Goal: Task Accomplishment & Management: Complete application form

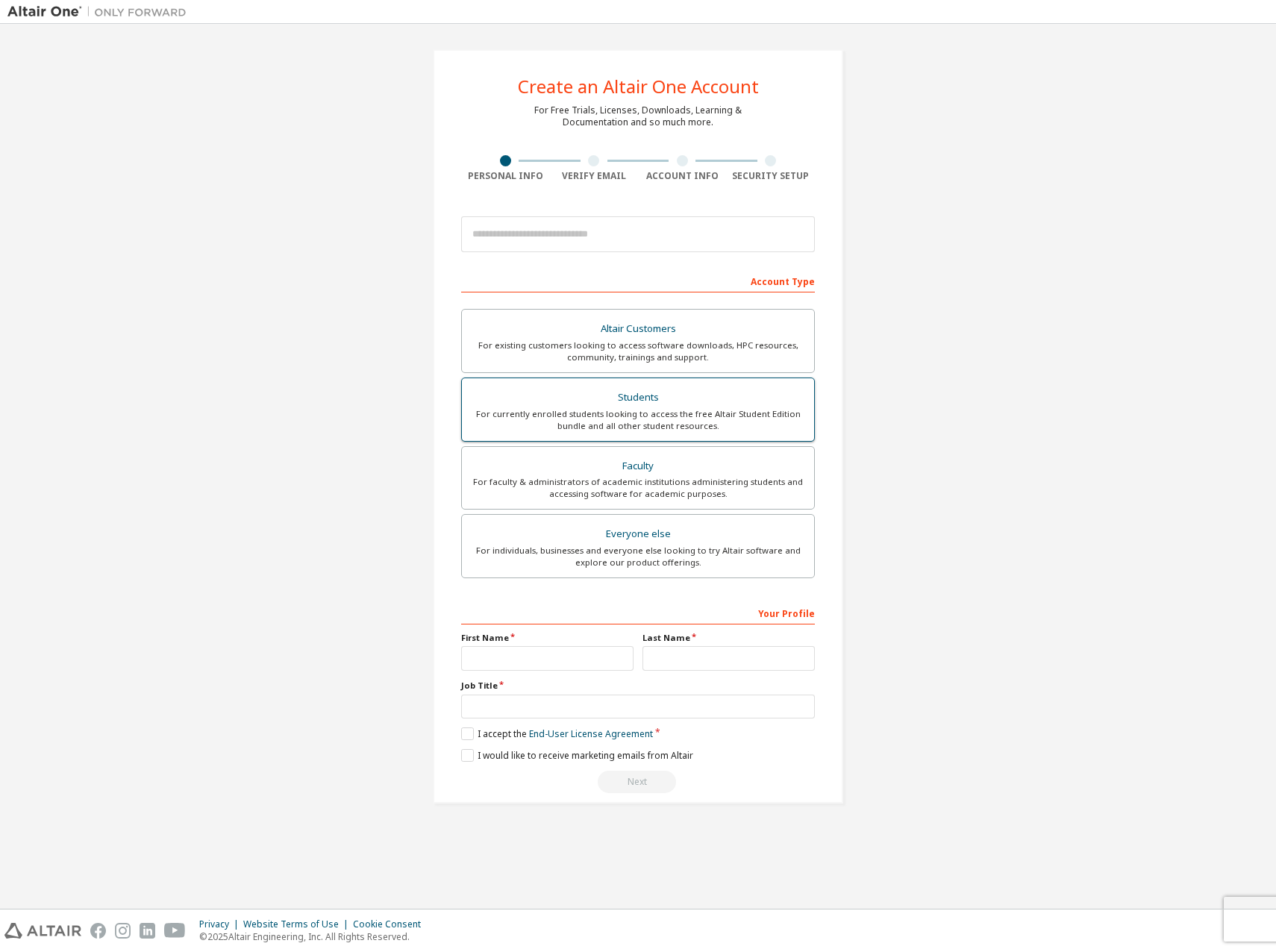
click at [674, 402] on div "Students" at bounding box center [638, 398] width 334 height 21
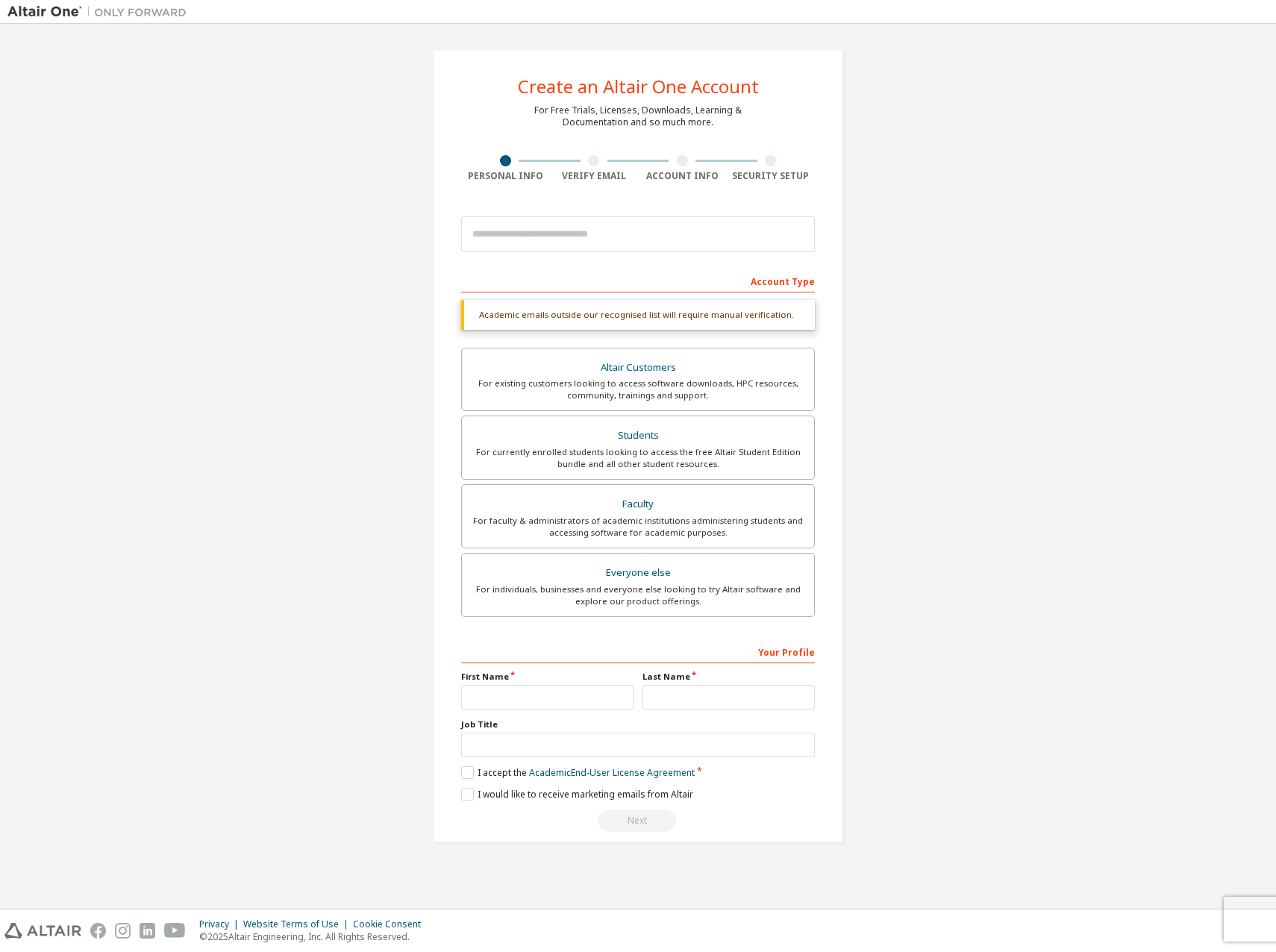
click at [522, 684] on div "First Name" at bounding box center [547, 689] width 181 height 39
click at [521, 689] on input "text" at bounding box center [547, 696] width 172 height 24
type input "***"
click at [768, 689] on input "text" at bounding box center [728, 696] width 172 height 24
type input "******"
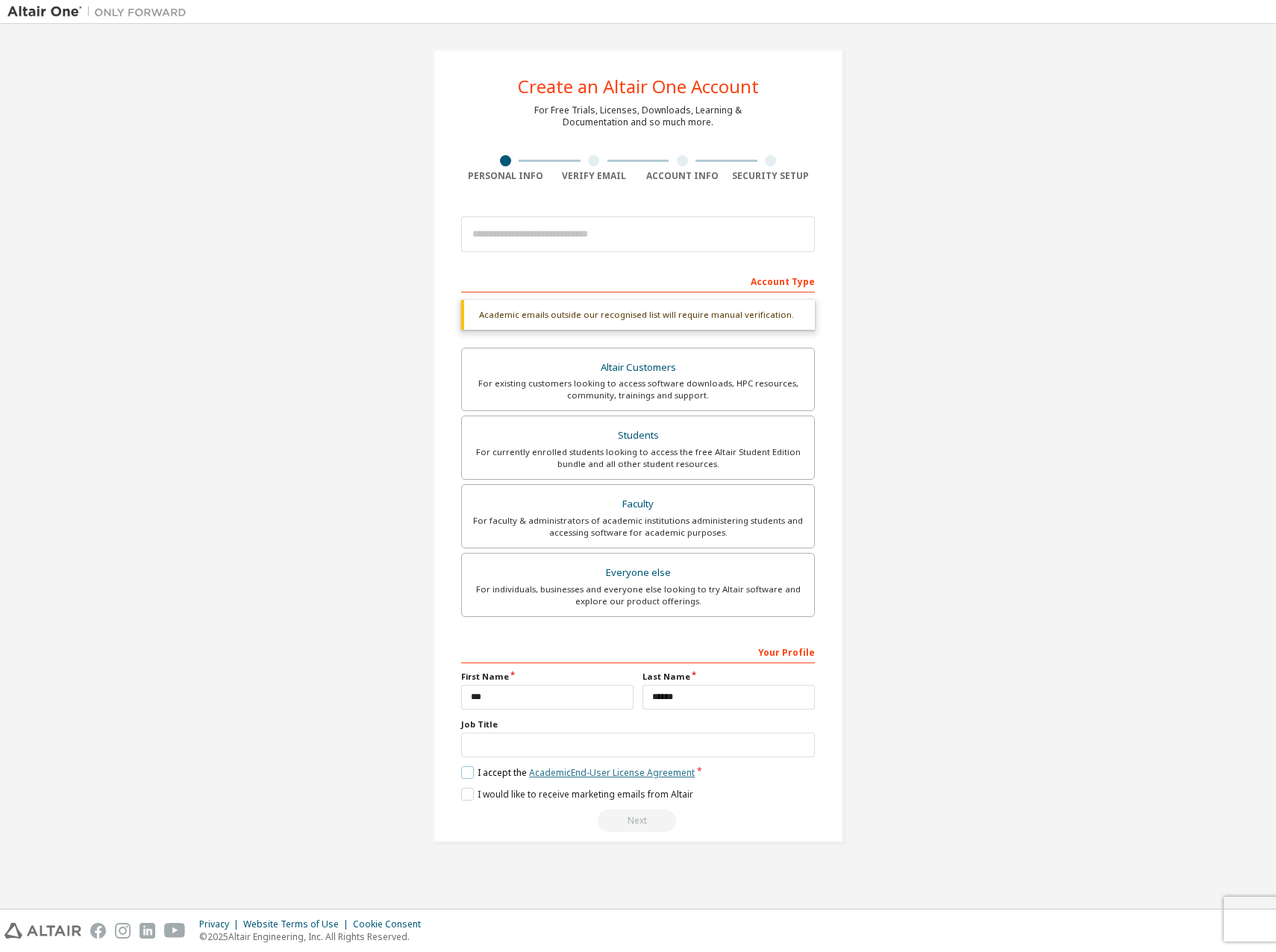
click at [540, 774] on link "Academic End-User License Agreement" at bounding box center [611, 772] width 165 height 13
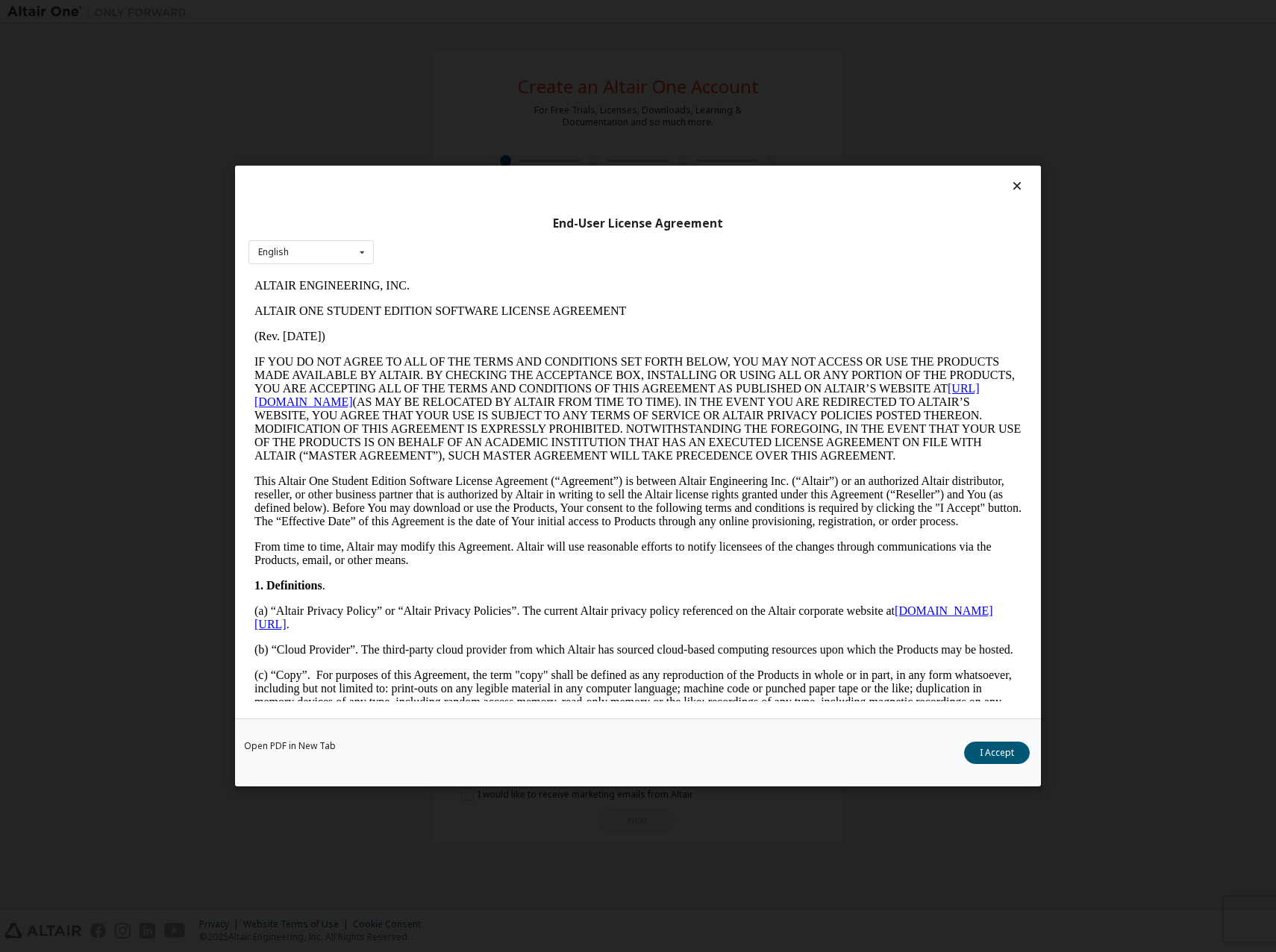
click at [994, 764] on div "Open PDF in New Tab I Accept" at bounding box center [638, 752] width 805 height 68
click at [997, 758] on button "I Accept" at bounding box center [997, 752] width 65 height 23
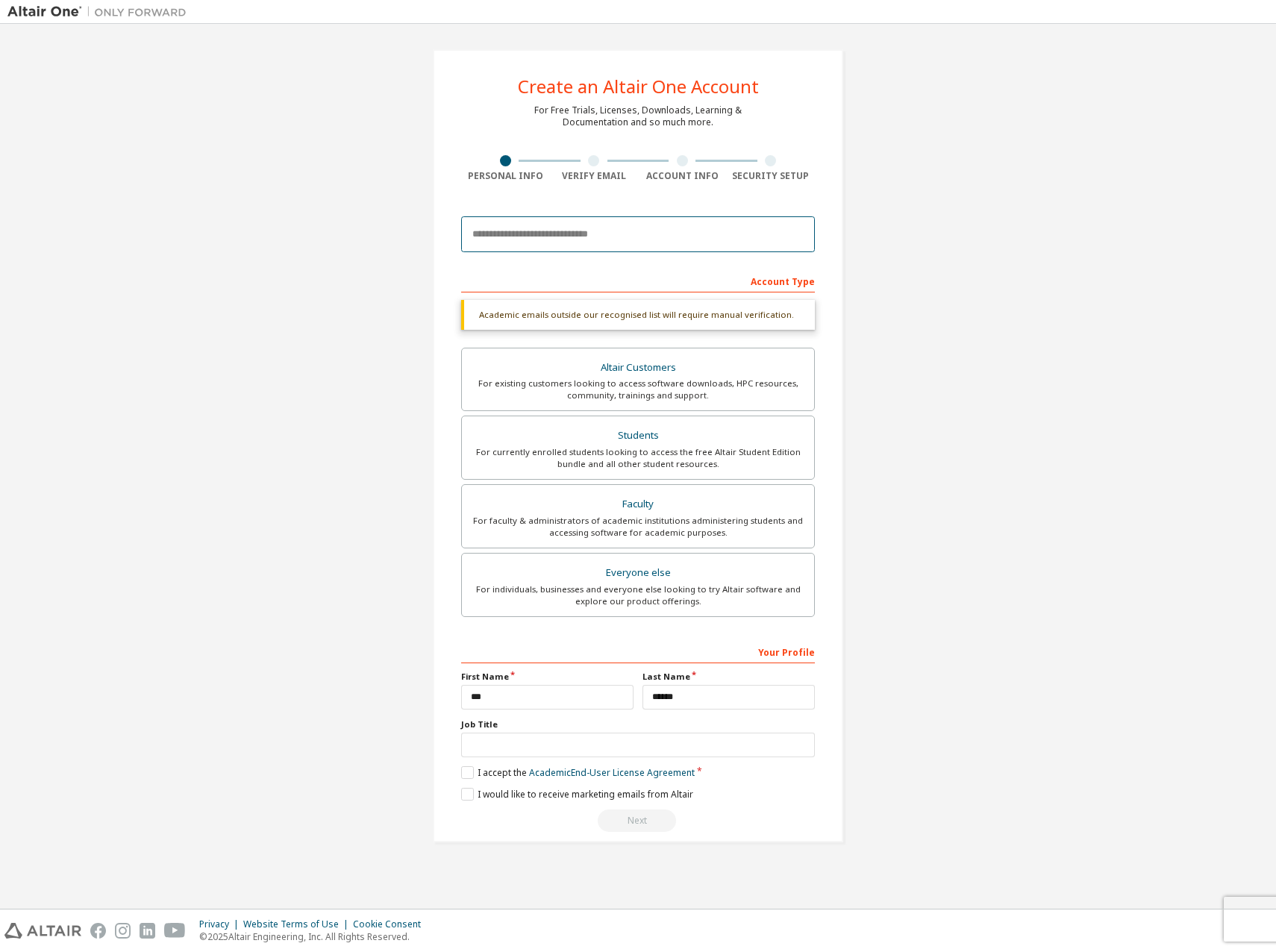
click at [616, 234] on input "email" at bounding box center [638, 234] width 353 height 36
type input "**********"
click at [733, 812] on div "Next" at bounding box center [638, 820] width 353 height 23
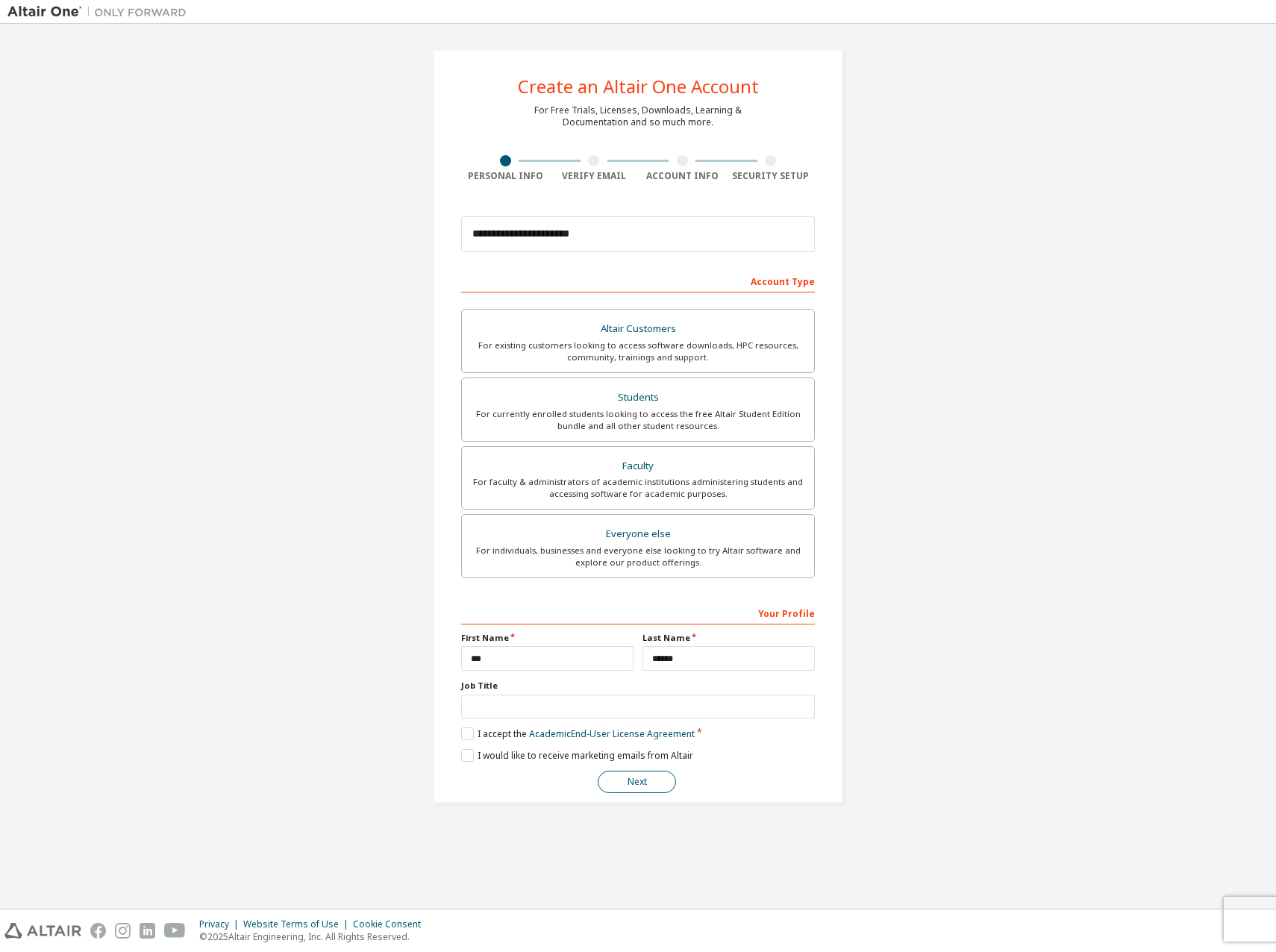
click at [662, 785] on button "Next" at bounding box center [636, 782] width 78 height 23
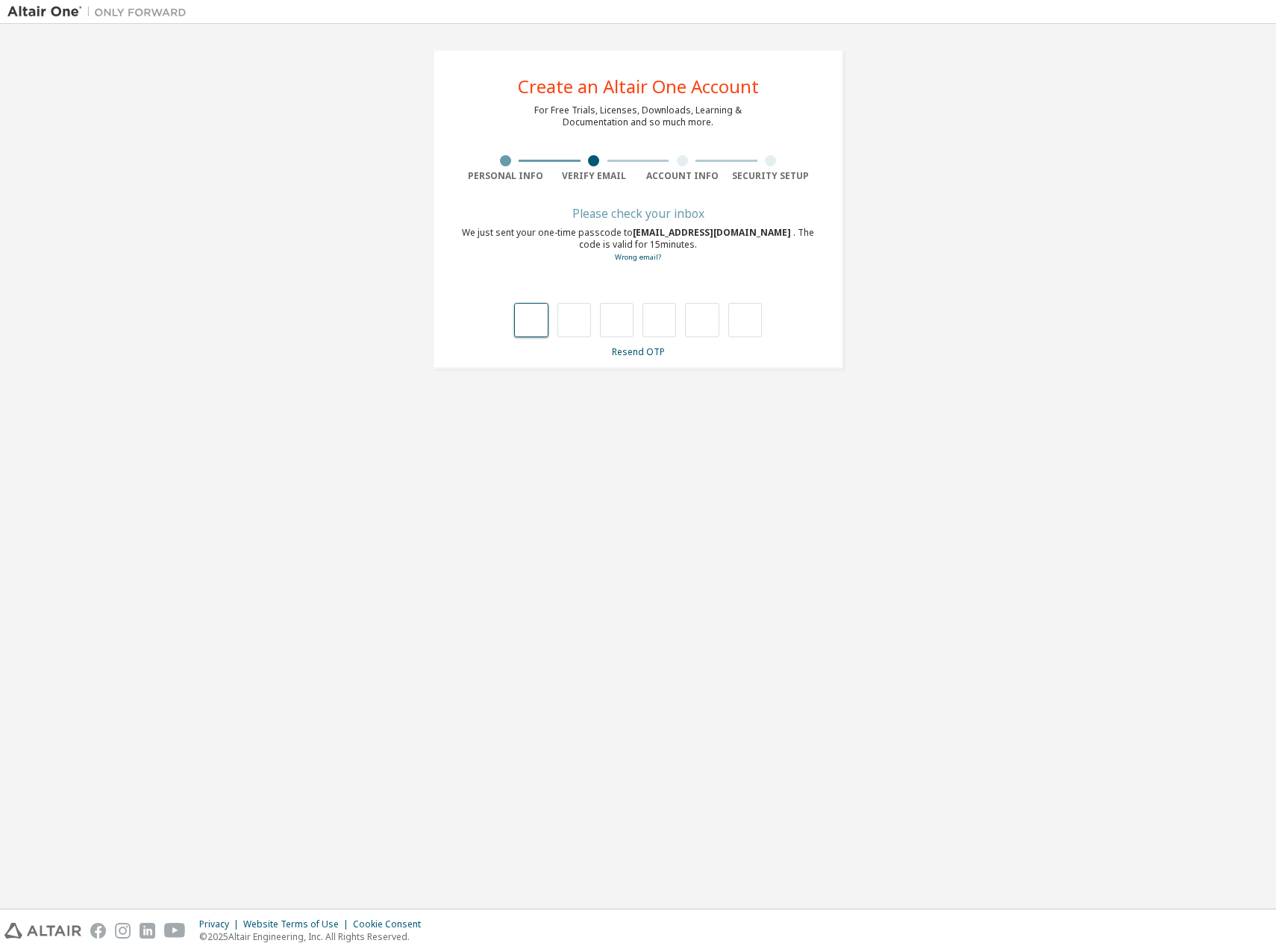
click at [530, 315] on input "text" at bounding box center [531, 320] width 34 height 34
type input "*"
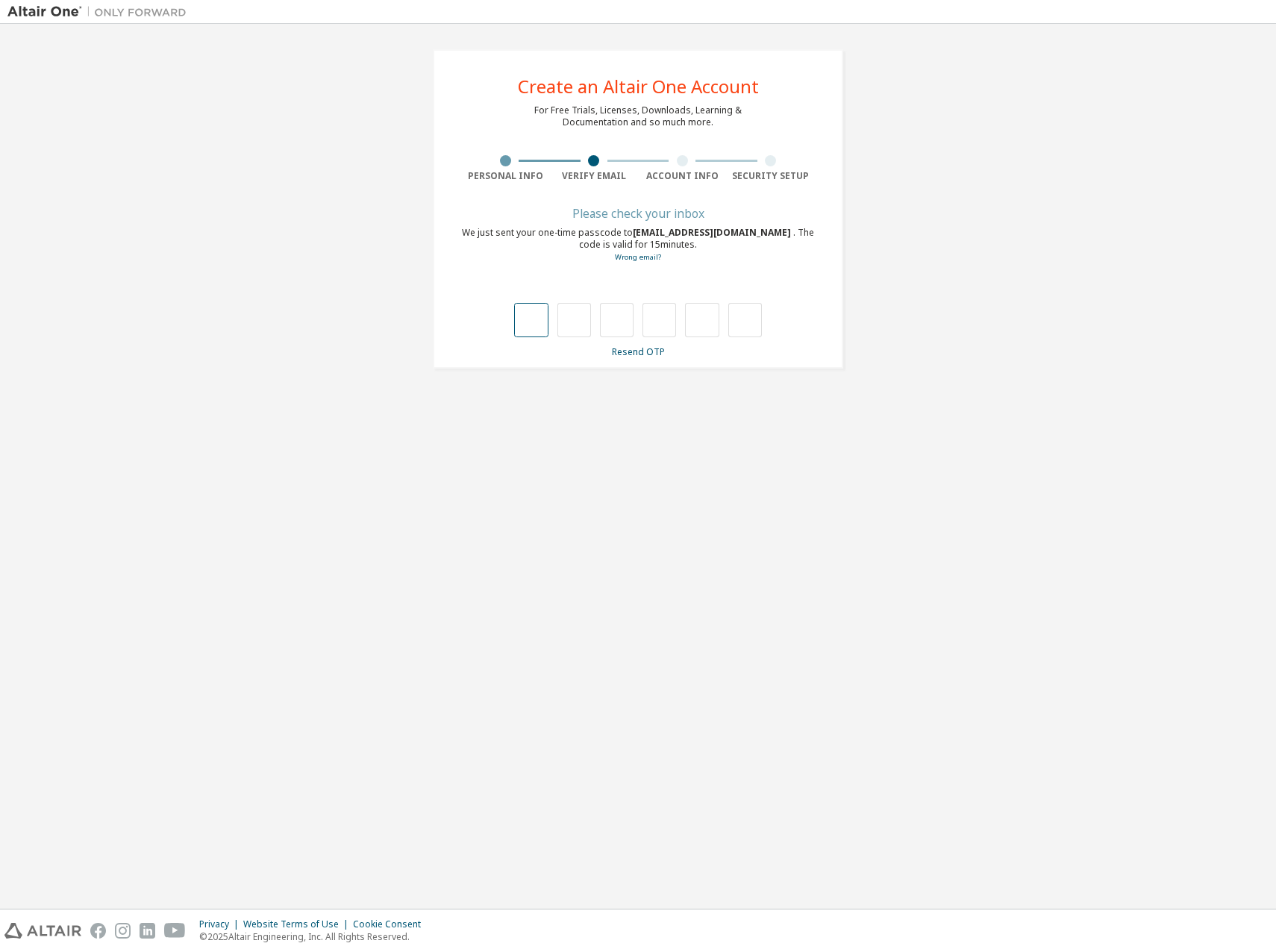
type input "*"
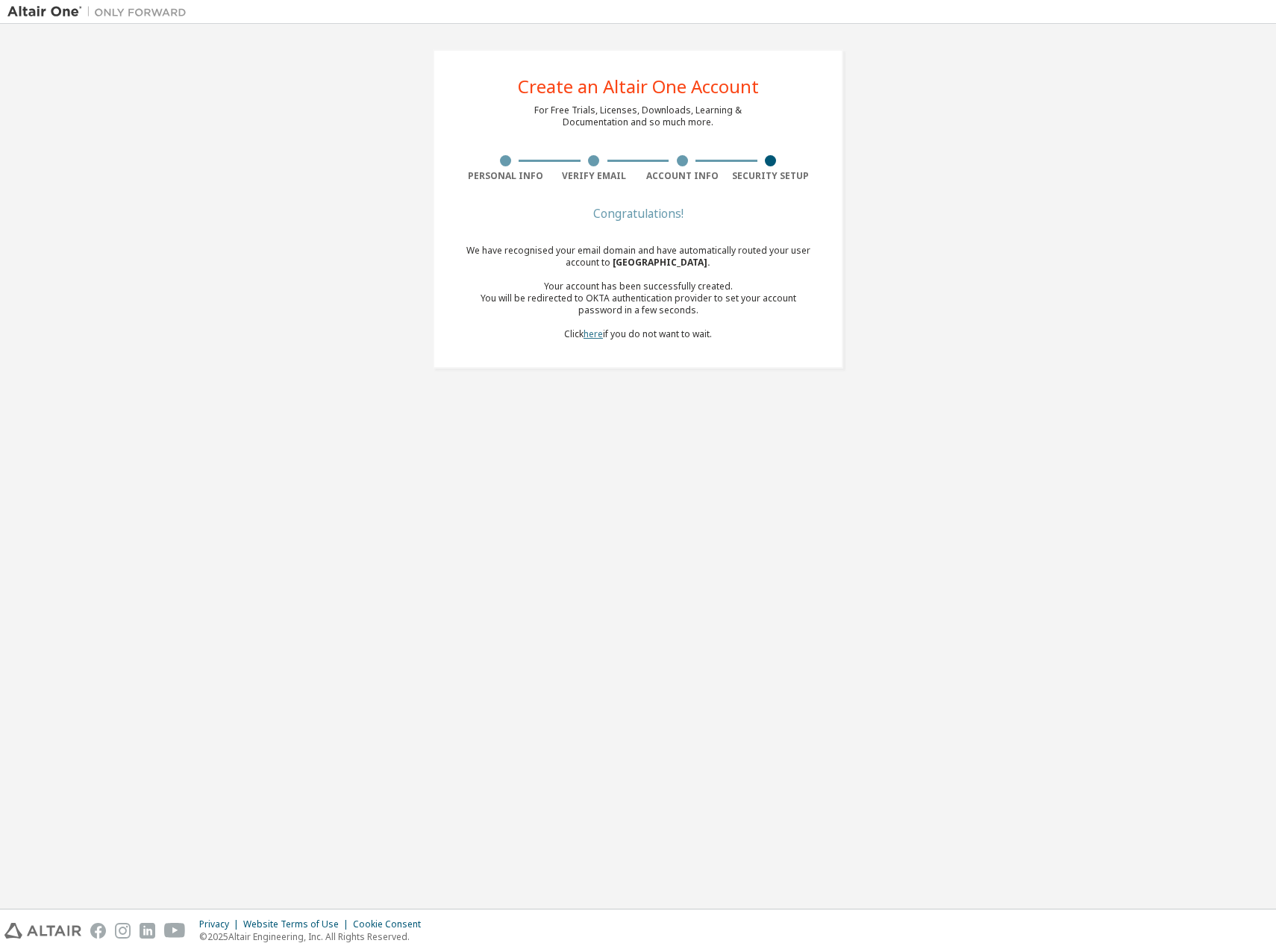
click at [596, 331] on link "here" at bounding box center [592, 333] width 19 height 13
